Goal: Task Accomplishment & Management: Manage account settings

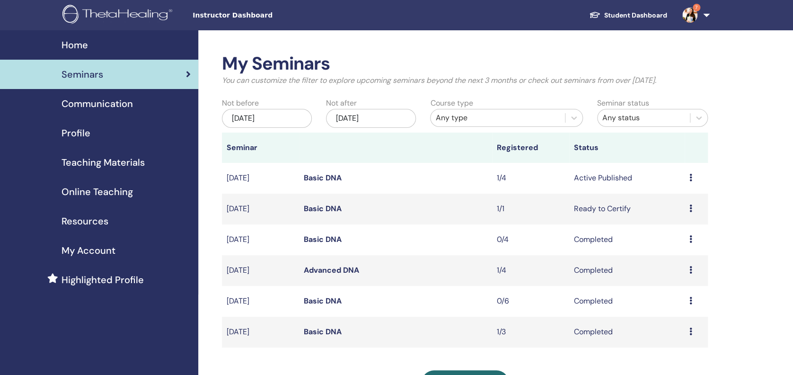
click at [326, 173] on link "Basic DNA" at bounding box center [323, 178] width 38 height 10
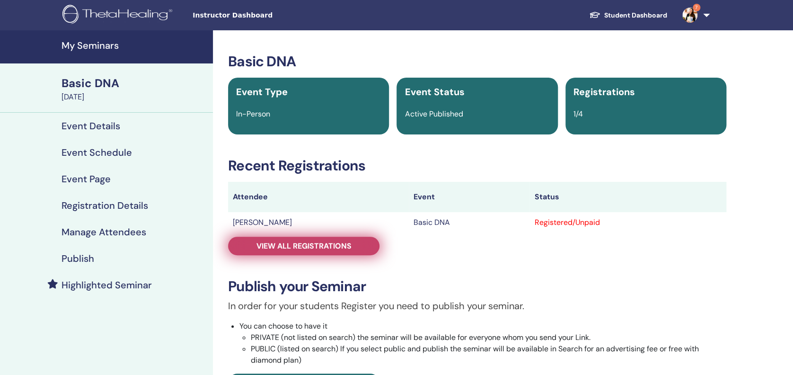
click at [297, 242] on span "View all registrations" at bounding box center [303, 246] width 95 height 10
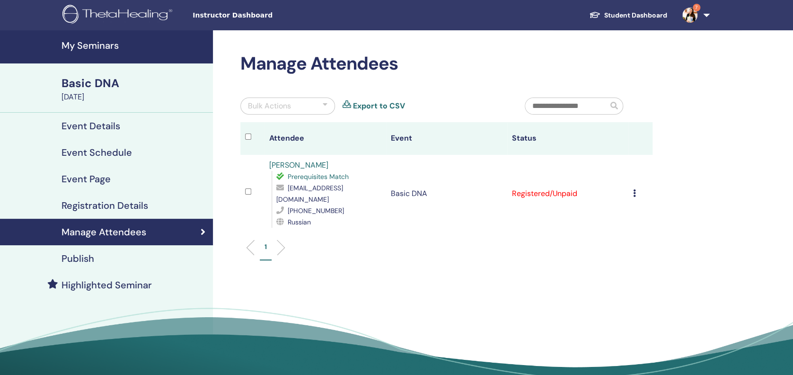
click at [633, 189] on icon at bounding box center [634, 193] width 3 height 8
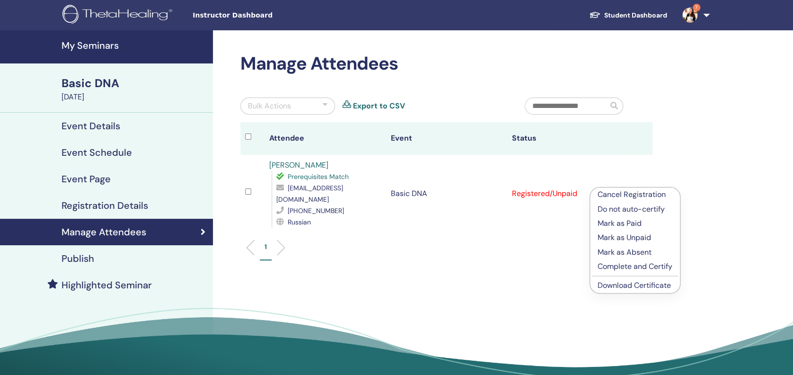
click at [632, 223] on p "Mark as Paid" at bounding box center [634, 223] width 75 height 11
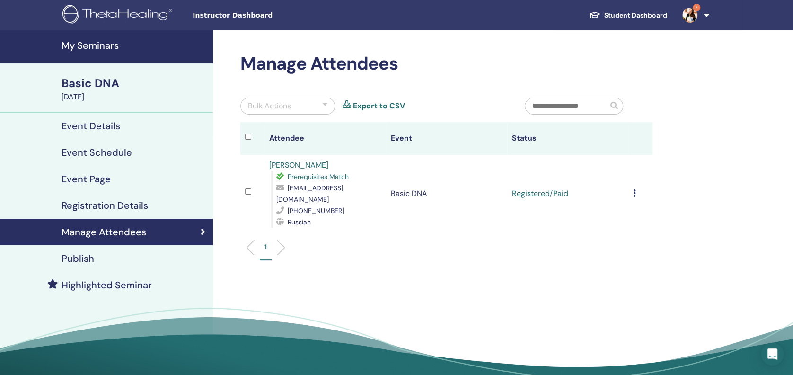
click at [633, 189] on icon at bounding box center [634, 193] width 3 height 8
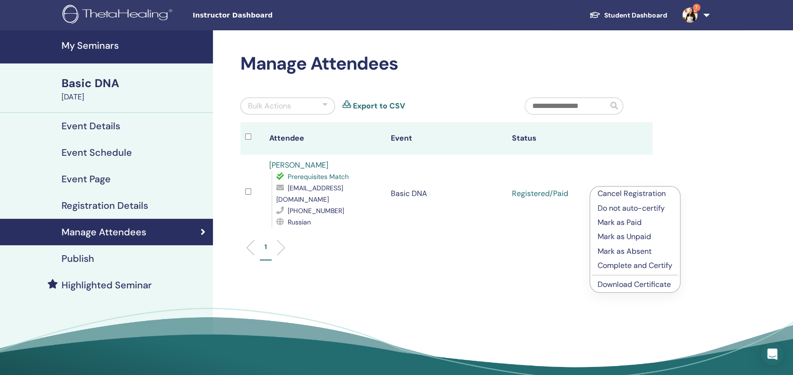
click at [630, 284] on link "Download Certificate" at bounding box center [633, 284] width 73 height 10
